Goal: Task Accomplishment & Management: Use online tool/utility

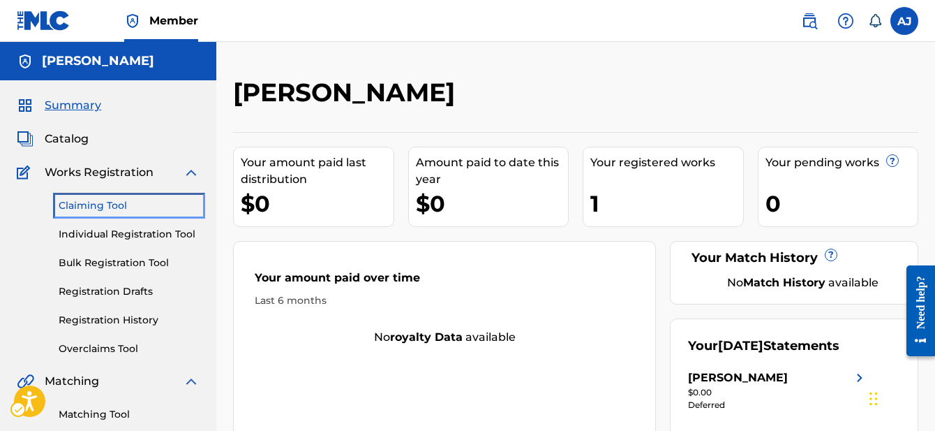
click at [113, 203] on link "Claiming Tool" at bounding box center [129, 205] width 141 height 15
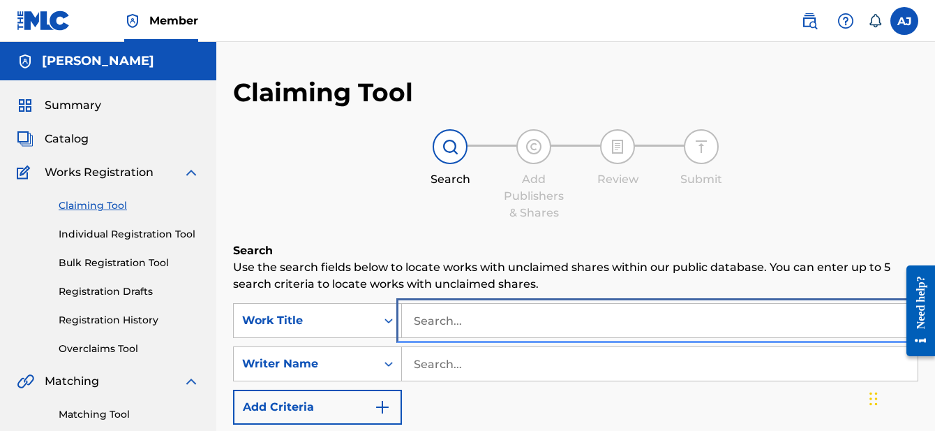
click at [479, 317] on input "Search..." at bounding box center [660, 321] width 516 height 34
click at [467, 320] on input "Search..." at bounding box center [660, 321] width 516 height 34
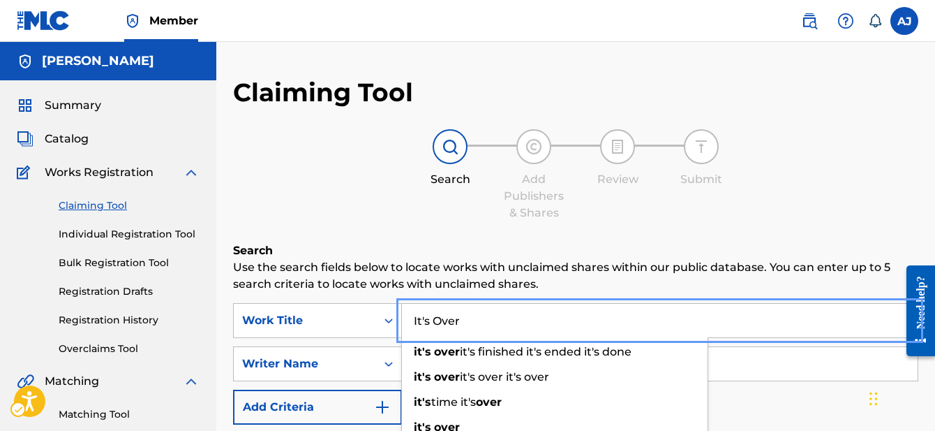
type input "It's Over"
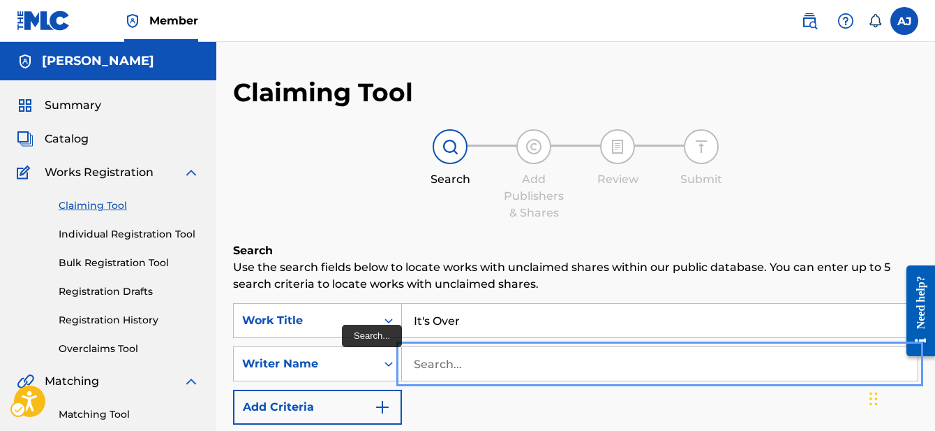
type input "S"
type input "[PERSON_NAME]"
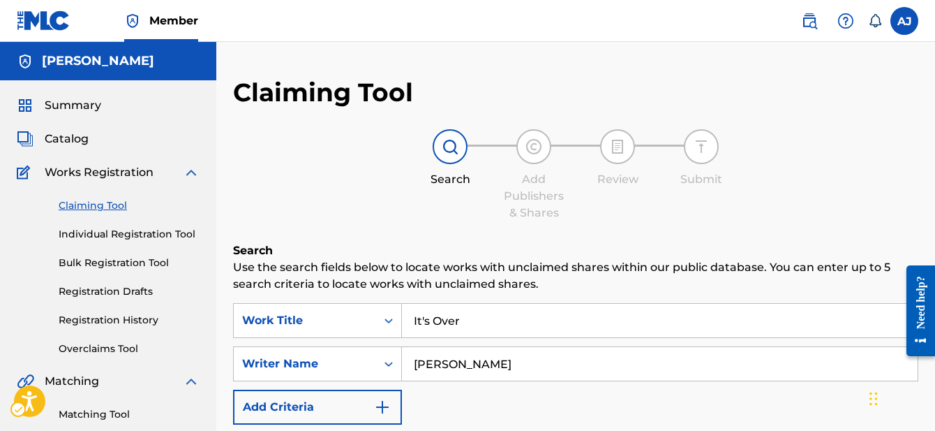
scroll to position [241, 0]
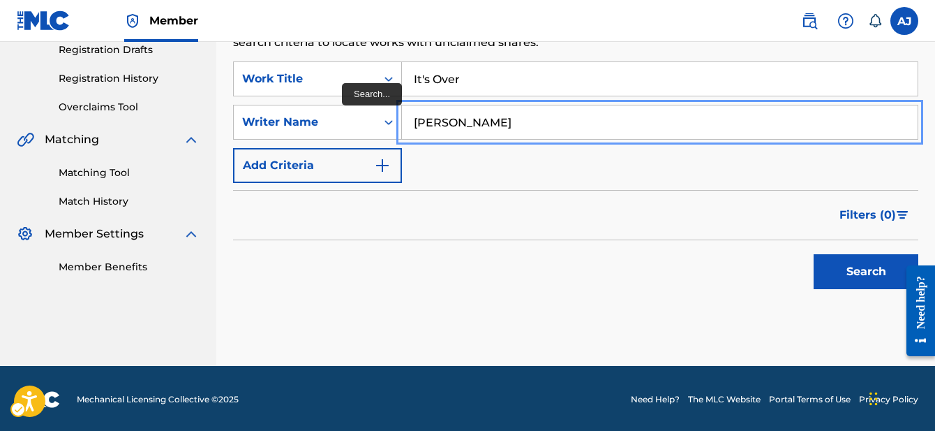
click at [596, 117] on input "[PERSON_NAME]" at bounding box center [660, 122] width 516 height 34
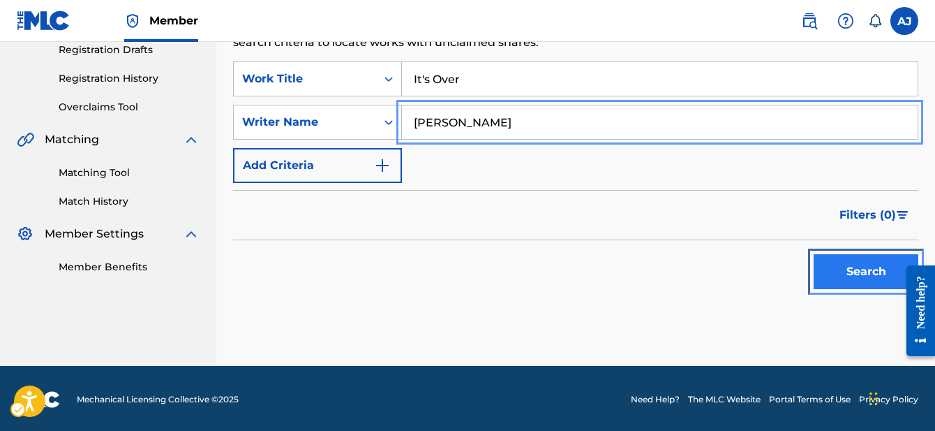
click at [858, 267] on button "Search" at bounding box center [866, 271] width 105 height 35
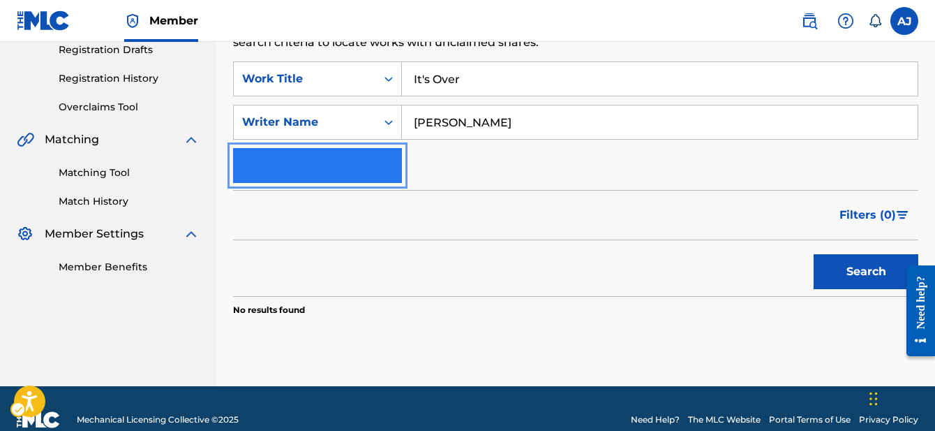
click at [350, 172] on button "Add Criteria" at bounding box center [317, 165] width 169 height 35
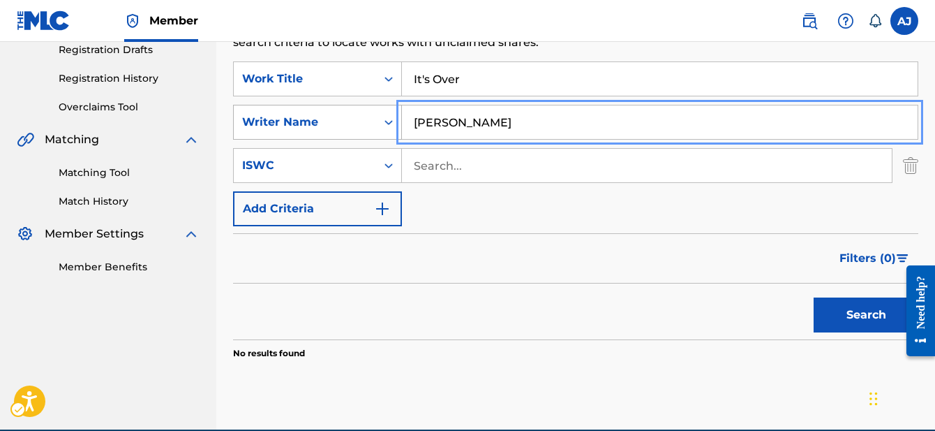
drag, startPoint x: 456, startPoint y: 127, endPoint x: 389, endPoint y: 122, distance: 67.2
click at [389, 122] on div "SearchWithCriteria1666405c-917a-40ec-9ad0-27076164f62f Writer Name [PERSON_NAME]" at bounding box center [575, 122] width 685 height 35
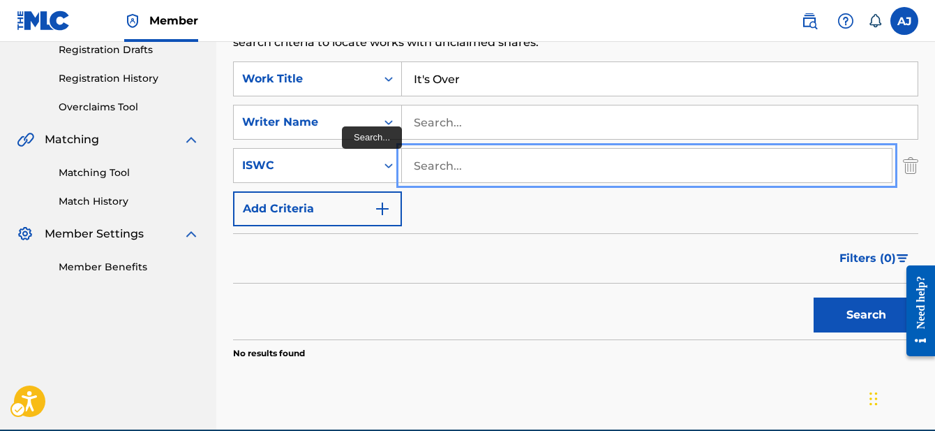
paste input "T-326.573.857-2"
type input "T-326.573.857-2"
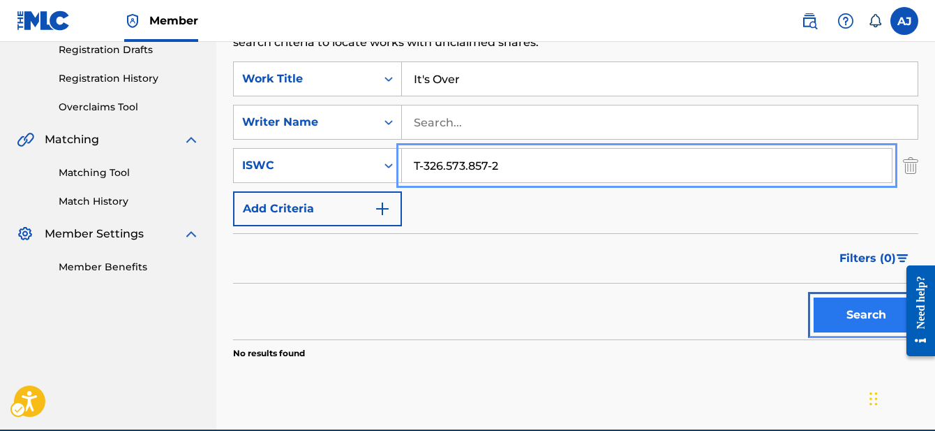
click at [868, 311] on button "Search" at bounding box center [866, 314] width 105 height 35
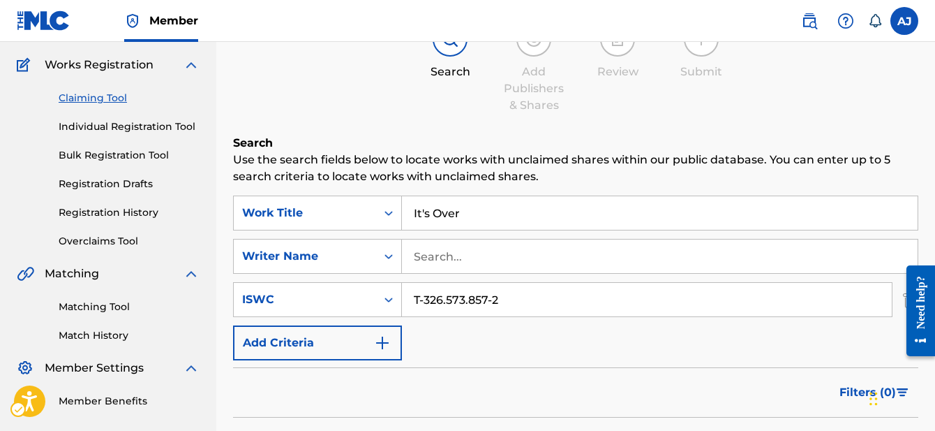
scroll to position [102, 0]
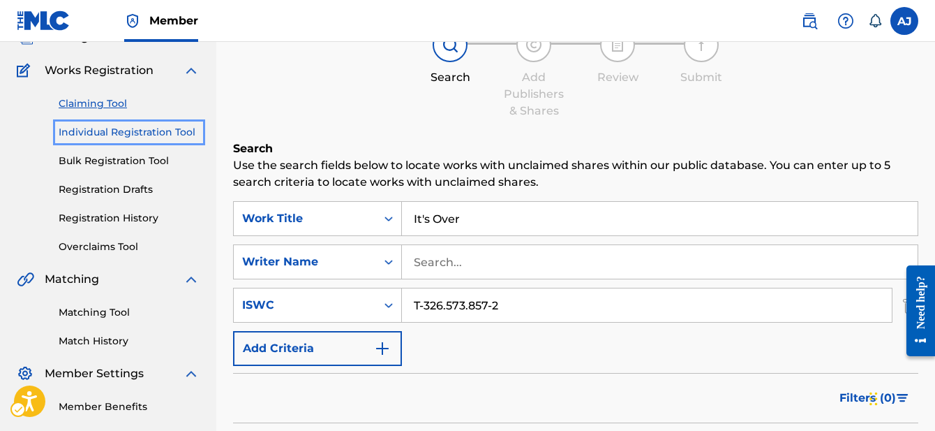
click at [154, 132] on link "Individual Registration Tool" at bounding box center [129, 132] width 141 height 15
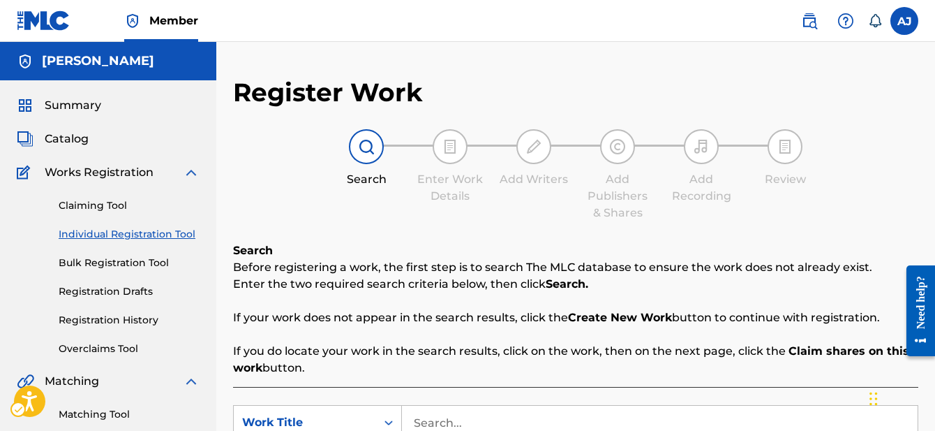
scroll to position [267, 0]
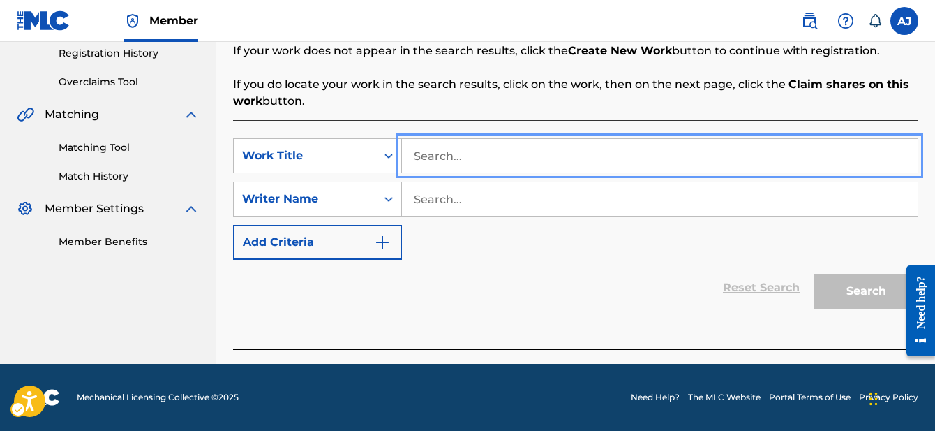
type input "It's Over"
click at [364, 207] on div "Writer Name" at bounding box center [305, 199] width 126 height 17
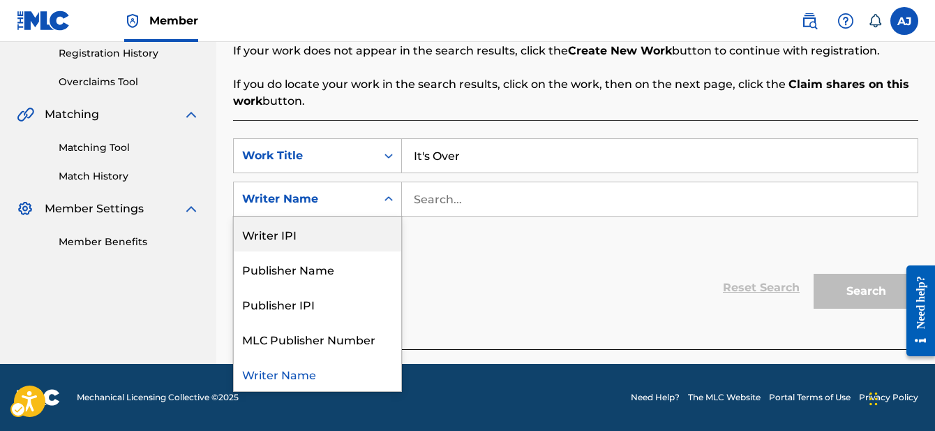
click at [313, 236] on div "Writer IPI" at bounding box center [318, 233] width 168 height 35
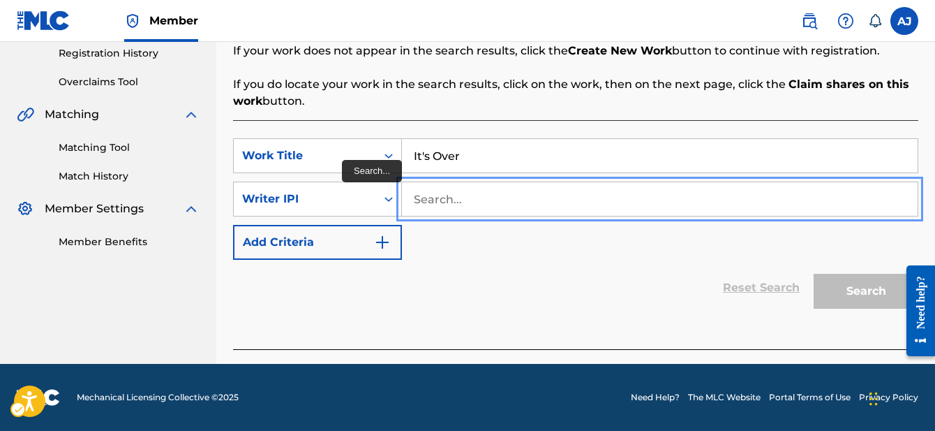
paste input "68351850"
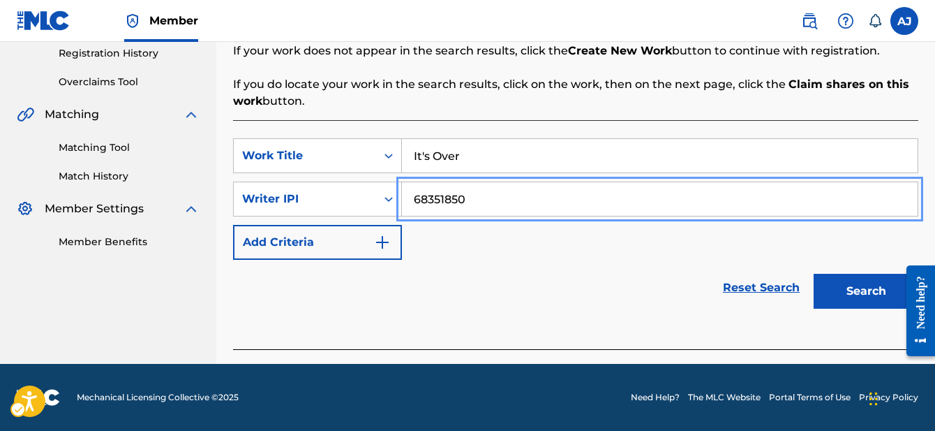
type input "68351850"
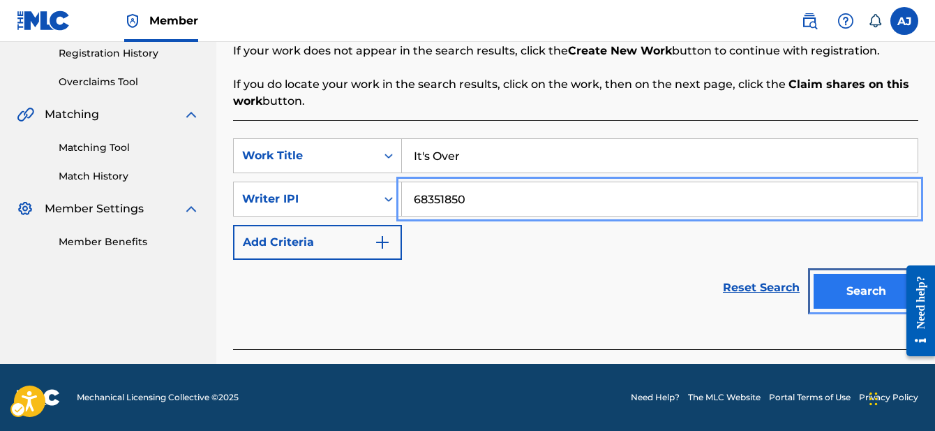
click at [858, 286] on button "Search" at bounding box center [866, 291] width 105 height 35
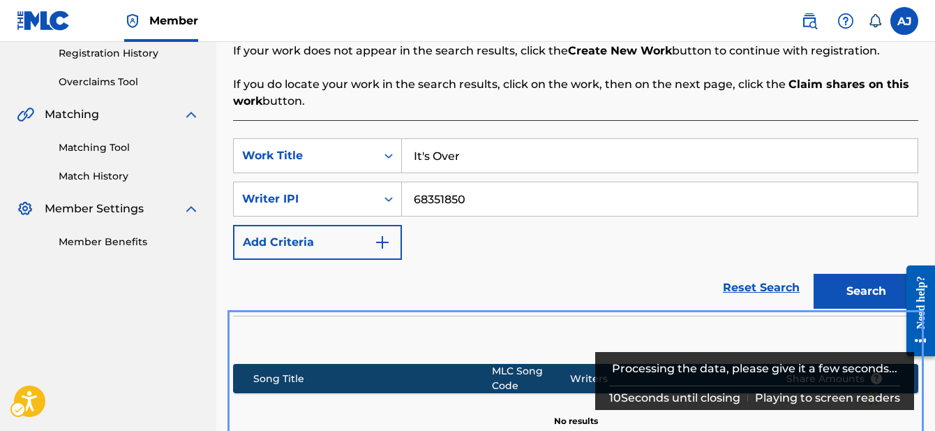
scroll to position [285, 0]
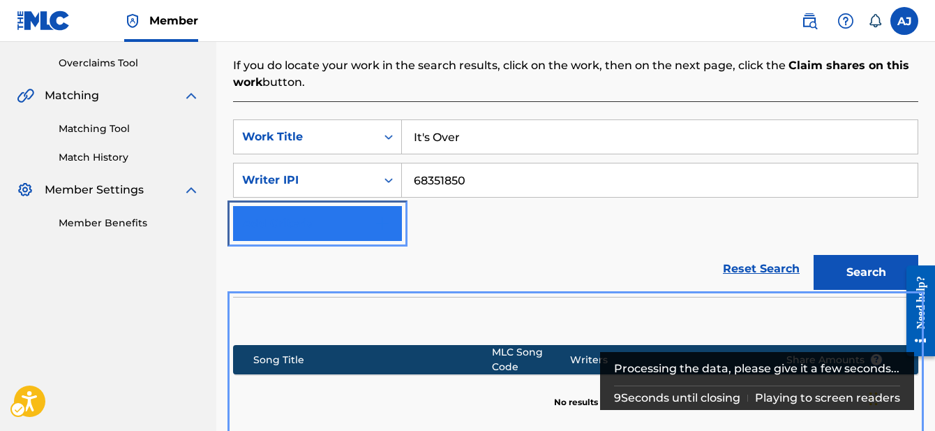
click at [375, 225] on img "Search Form" at bounding box center [382, 223] width 17 height 17
click at [384, 219] on img "Search Form" at bounding box center [382, 223] width 17 height 17
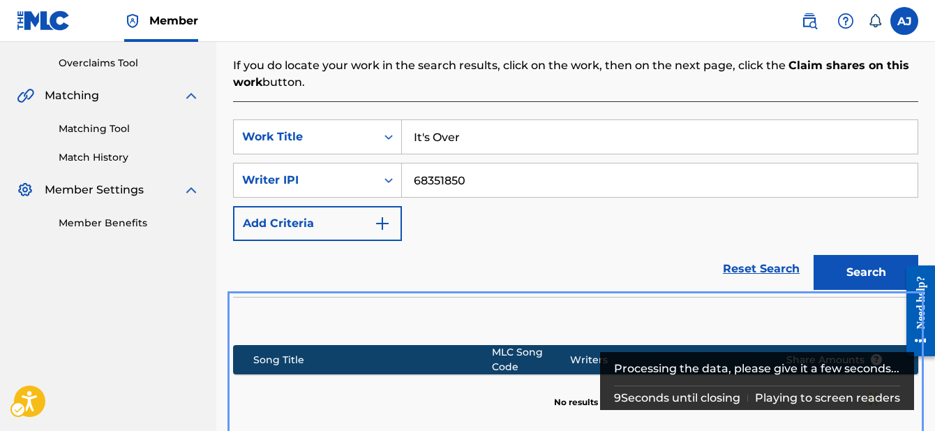
click at [759, 260] on div "Reset Search | Submit | Submit | Submit Search" at bounding box center [575, 269] width 685 height 56
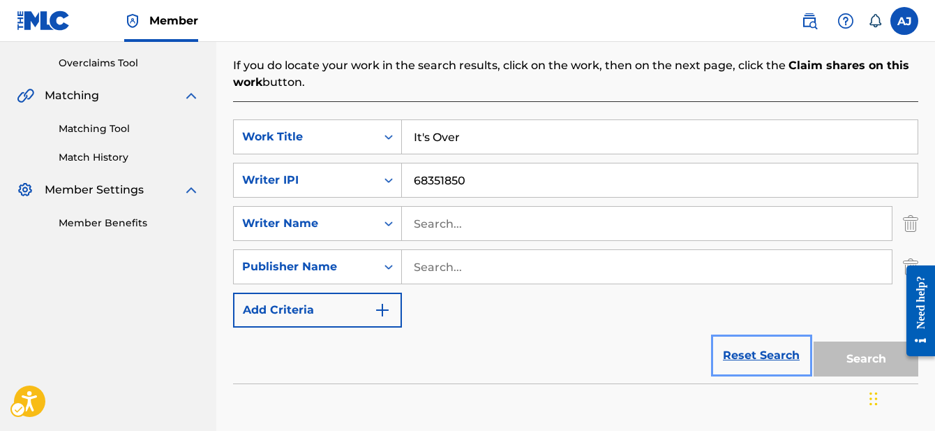
scroll to position [356, 0]
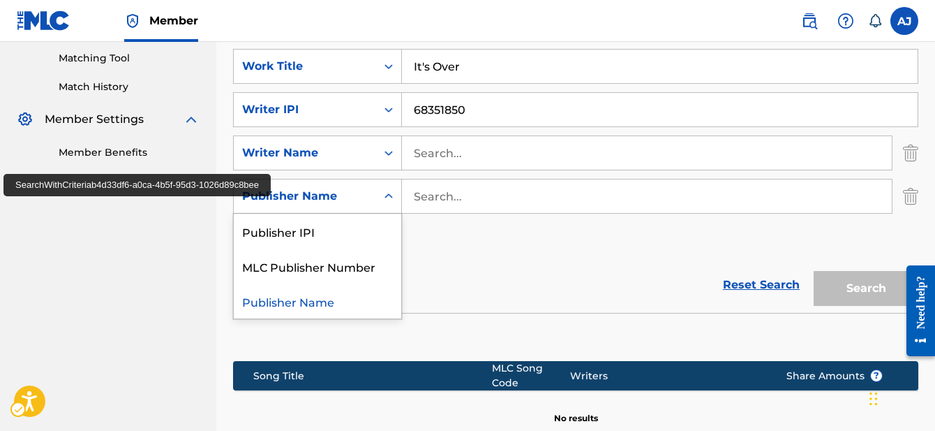
click at [337, 200] on div "Publisher Name" at bounding box center [305, 196] width 126 height 17
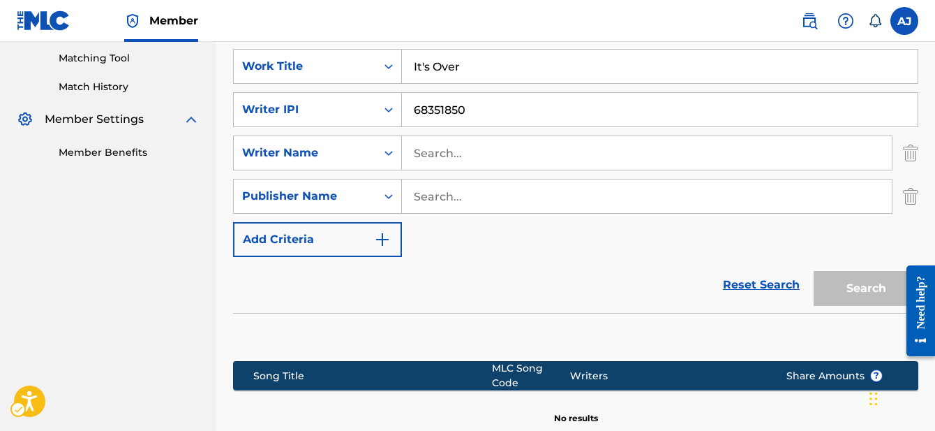
click at [337, 200] on div "Publisher Name" at bounding box center [305, 196] width 126 height 17
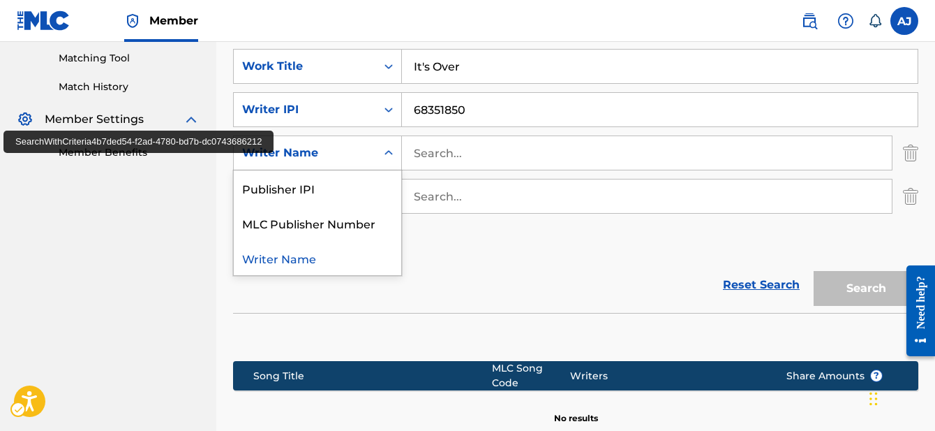
click at [332, 166] on div "Writer Name" at bounding box center [317, 152] width 169 height 35
